Goal: Task Accomplishment & Management: Complete application form

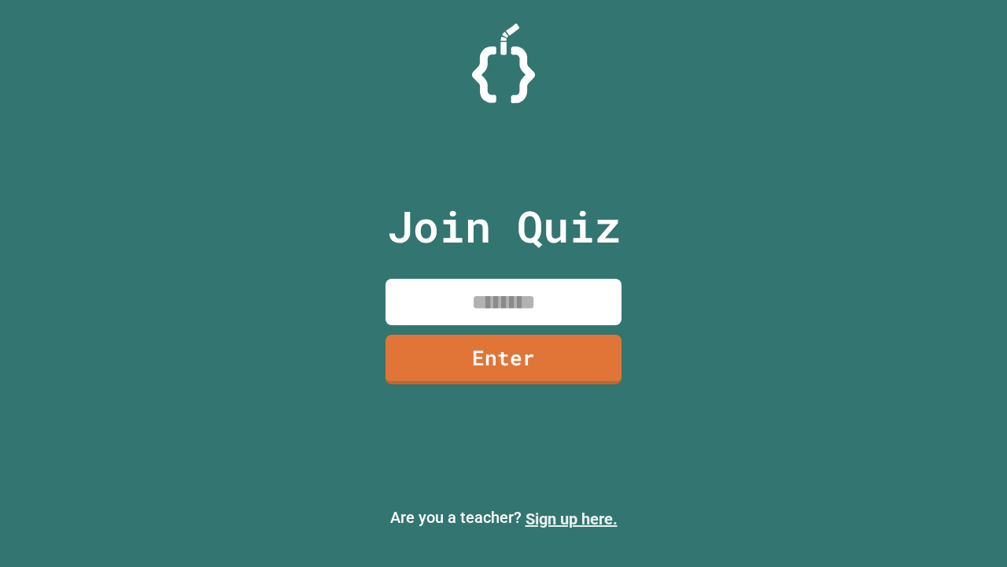
click at [571, 519] on link "Sign up here." at bounding box center [572, 518] width 92 height 19
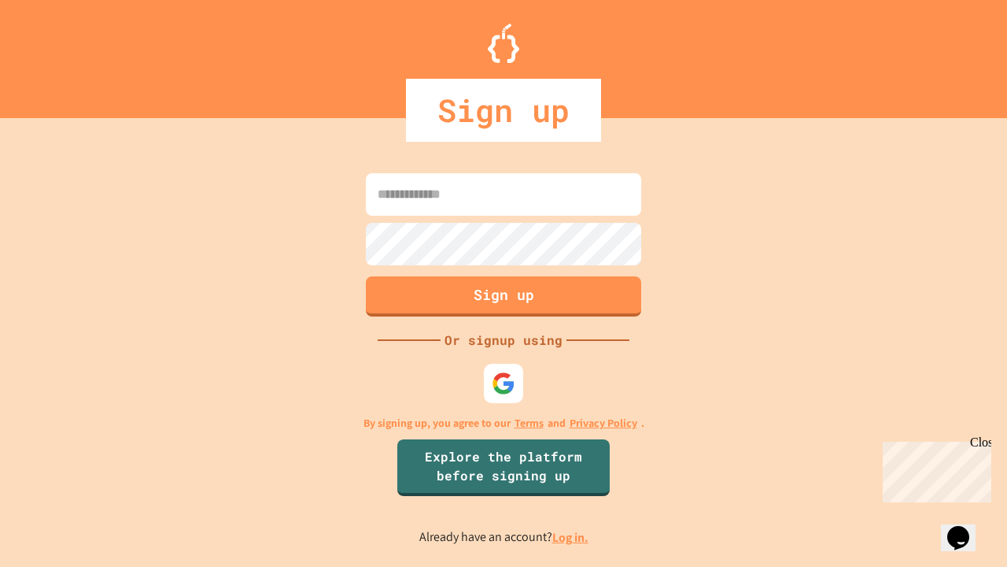
click at [571, 537] on link "Log in." at bounding box center [571, 537] width 36 height 17
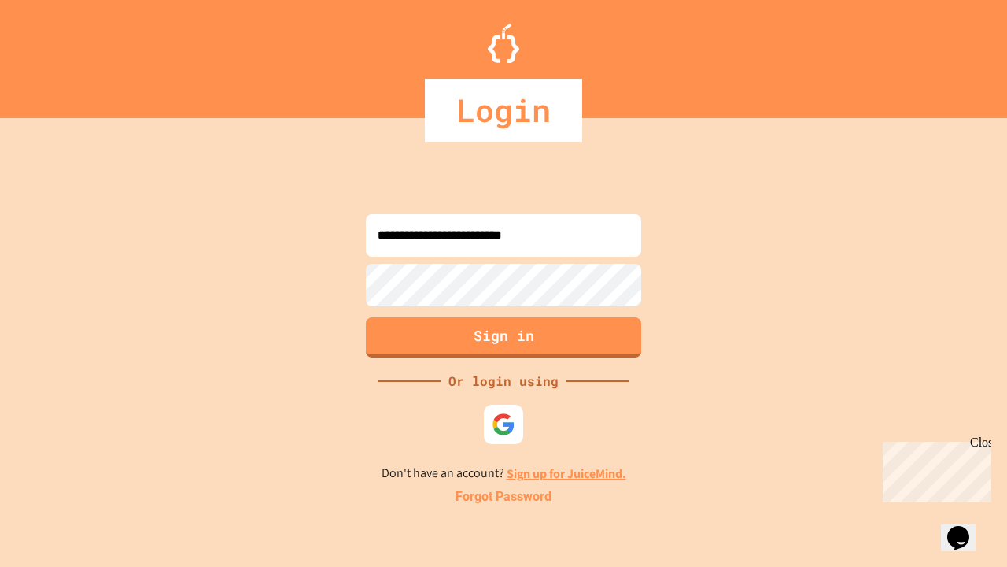
type input "**********"
